Goal: Transaction & Acquisition: Book appointment/travel/reservation

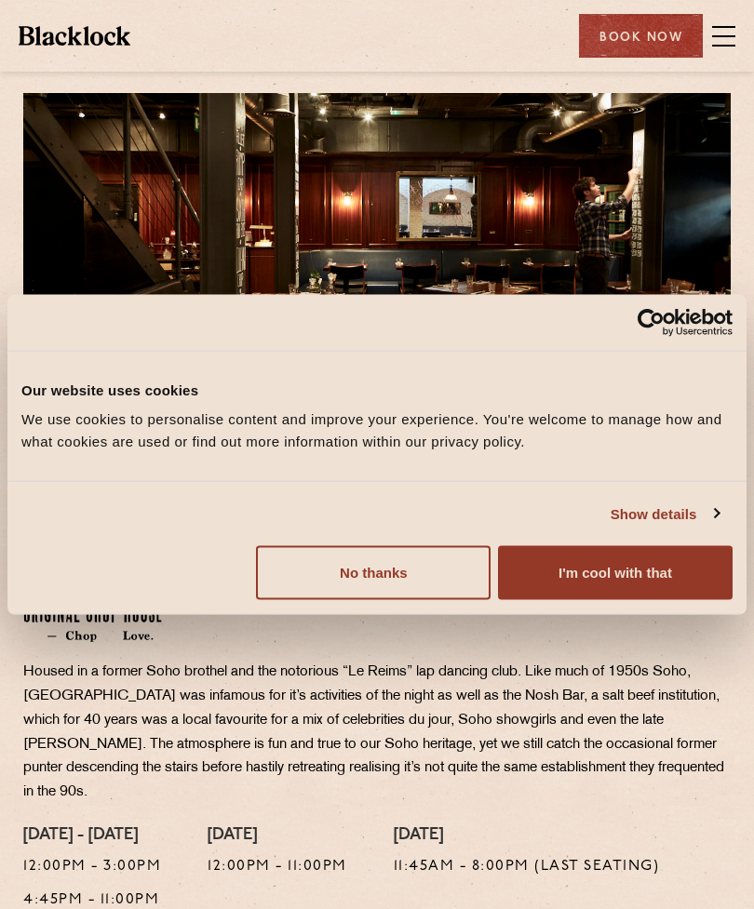
click at [396, 567] on button "No thanks" at bounding box center [373, 573] width 234 height 54
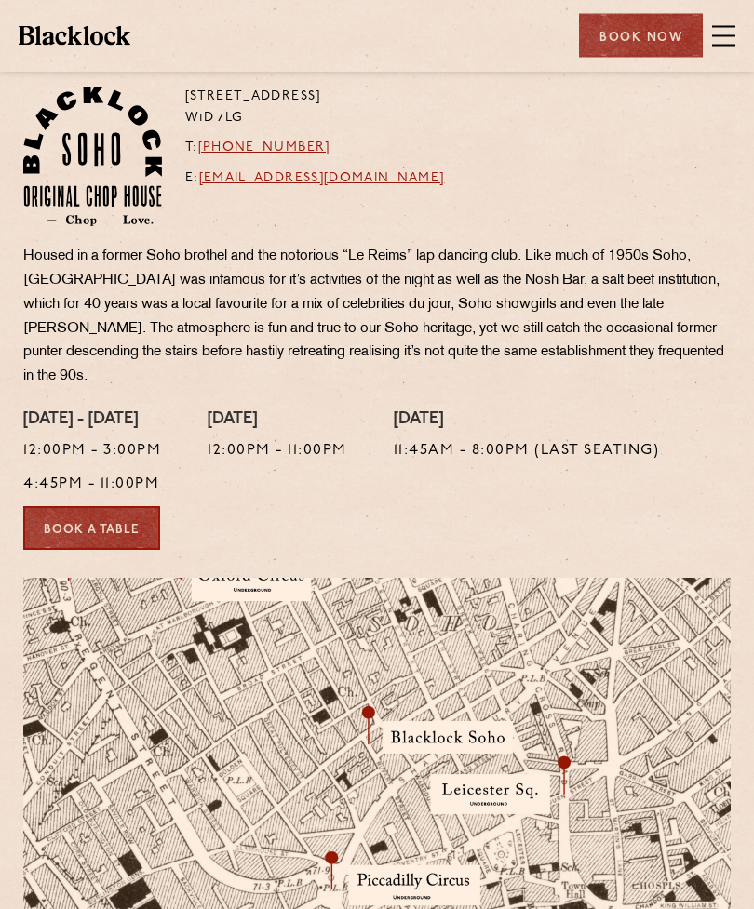
scroll to position [416, 0]
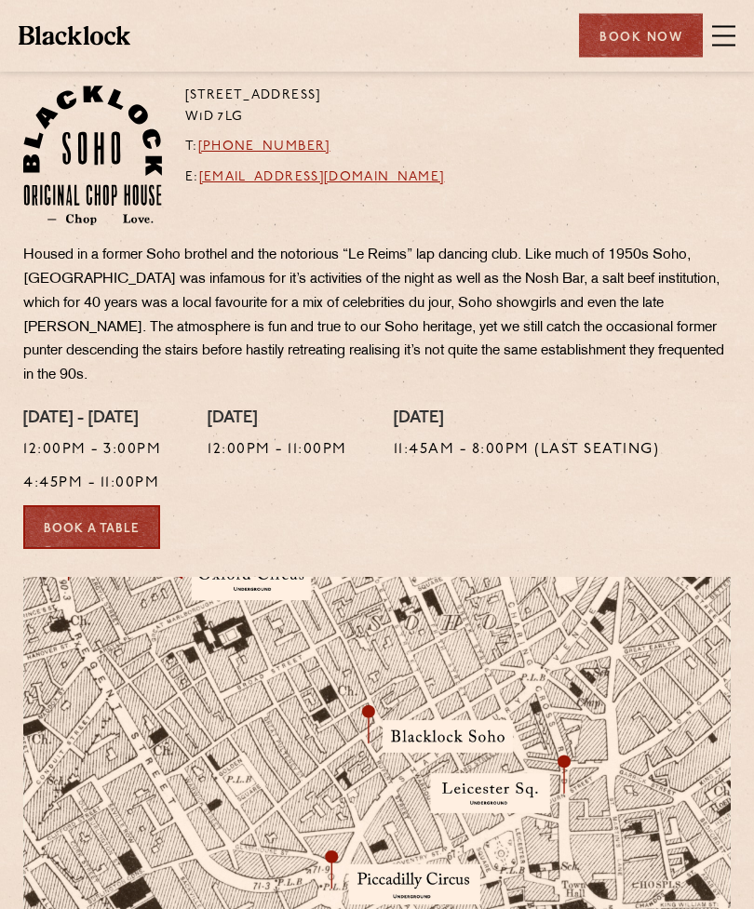
click at [90, 524] on link "Book a Table" at bounding box center [91, 528] width 137 height 44
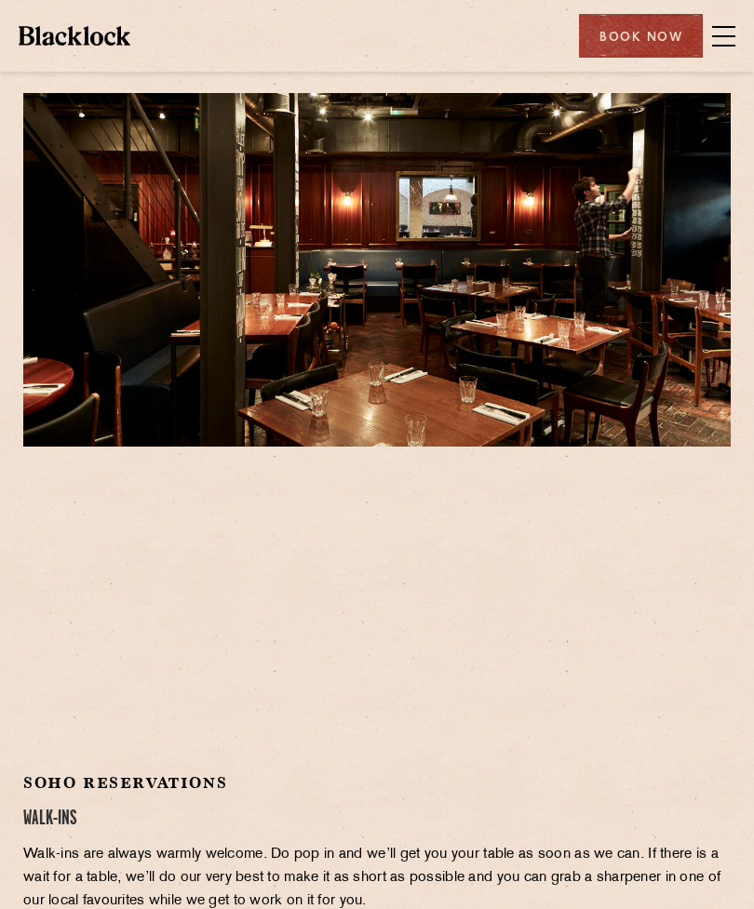
click at [718, 29] on span at bounding box center [723, 36] width 23 height 28
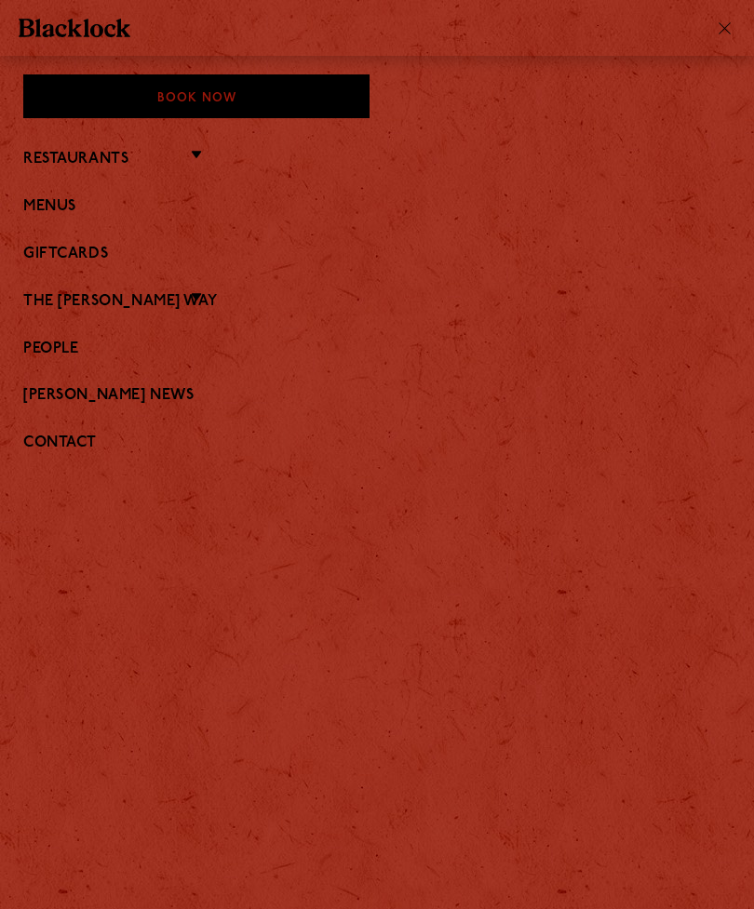
click at [65, 210] on link "Menus" at bounding box center [376, 207] width 707 height 18
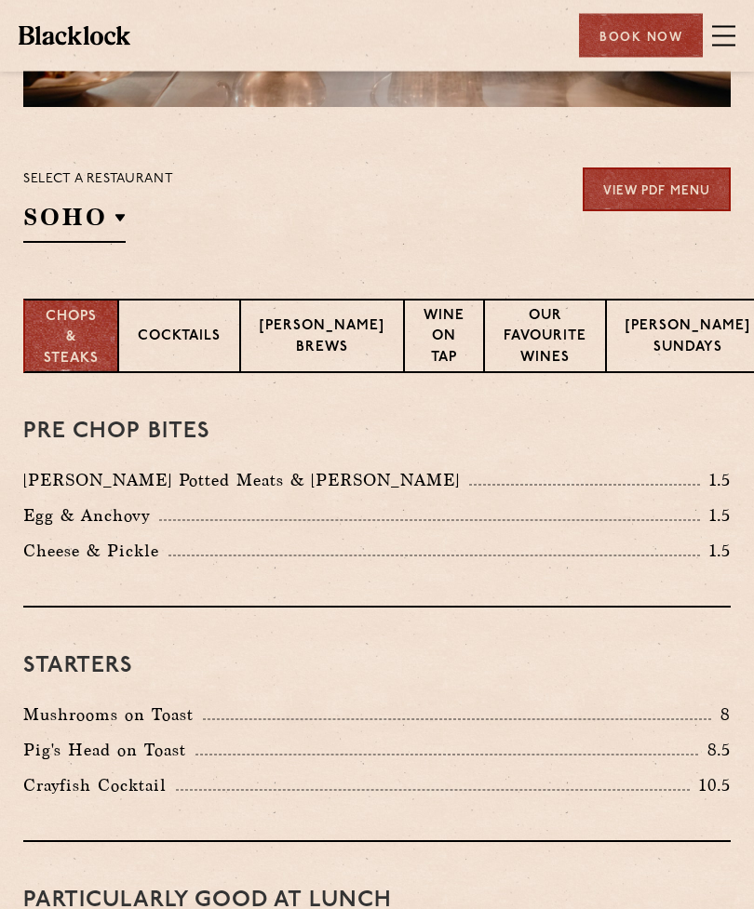
scroll to position [340, 0]
click at [642, 336] on p "[PERSON_NAME] Sundays" at bounding box center [687, 338] width 125 height 44
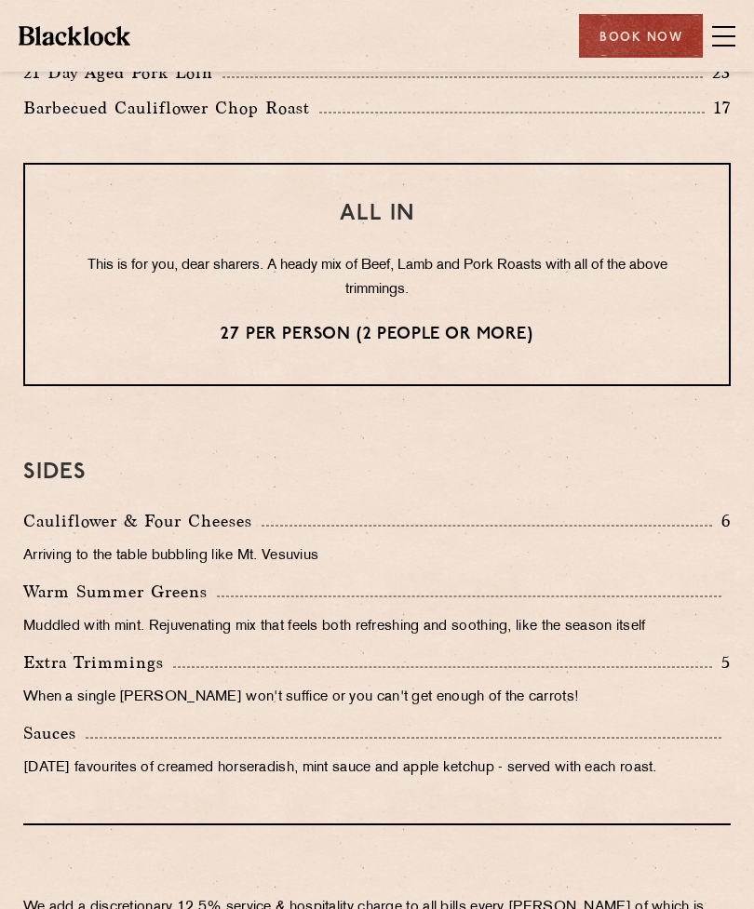
scroll to position [1594, 0]
